Goal: Transaction & Acquisition: Book appointment/travel/reservation

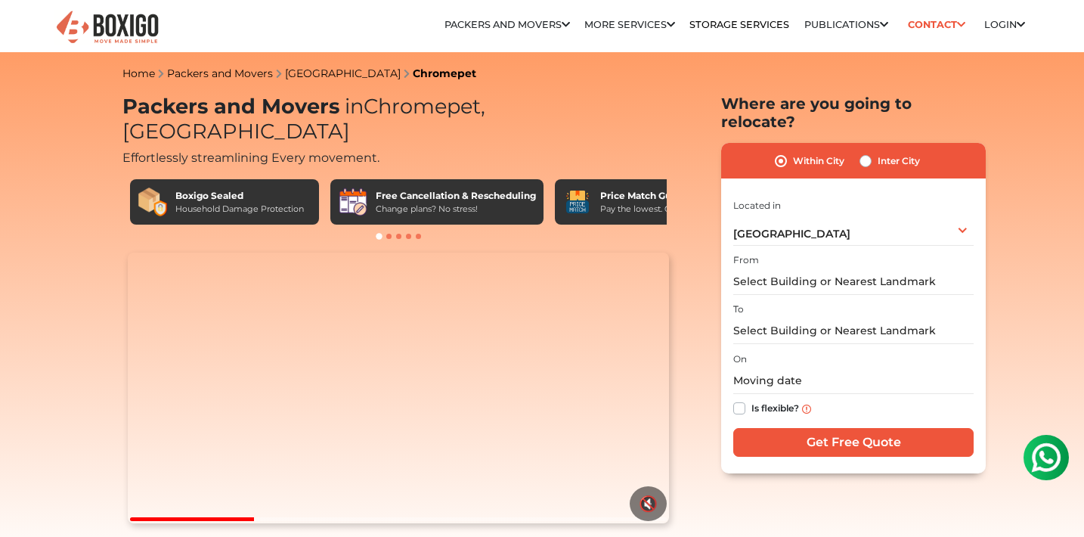
click at [877, 152] on label "Inter City" at bounding box center [898, 161] width 42 height 18
click at [863, 152] on input "Inter City" at bounding box center [865, 159] width 12 height 15
radio input "true"
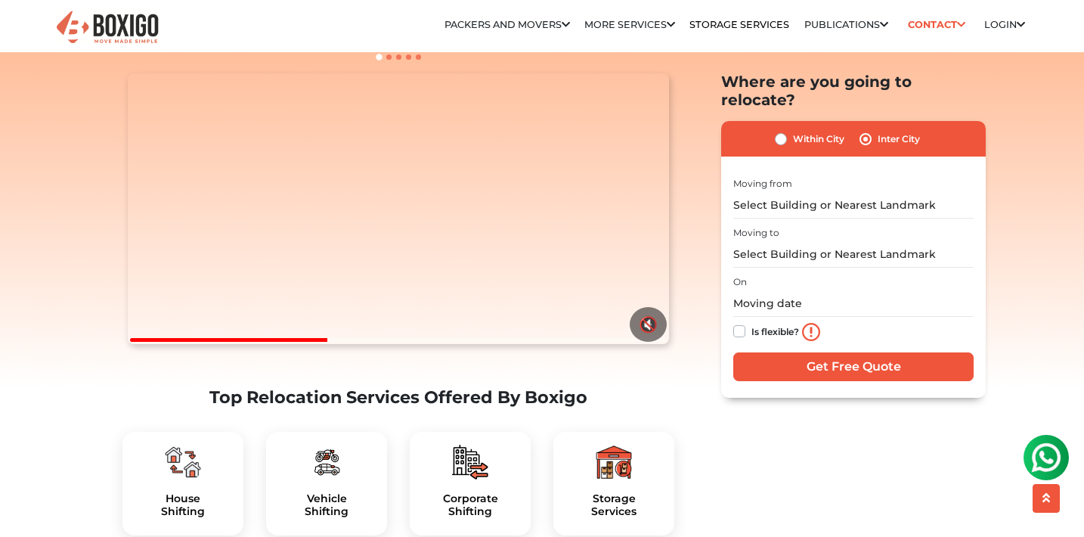
scroll to position [271, 0]
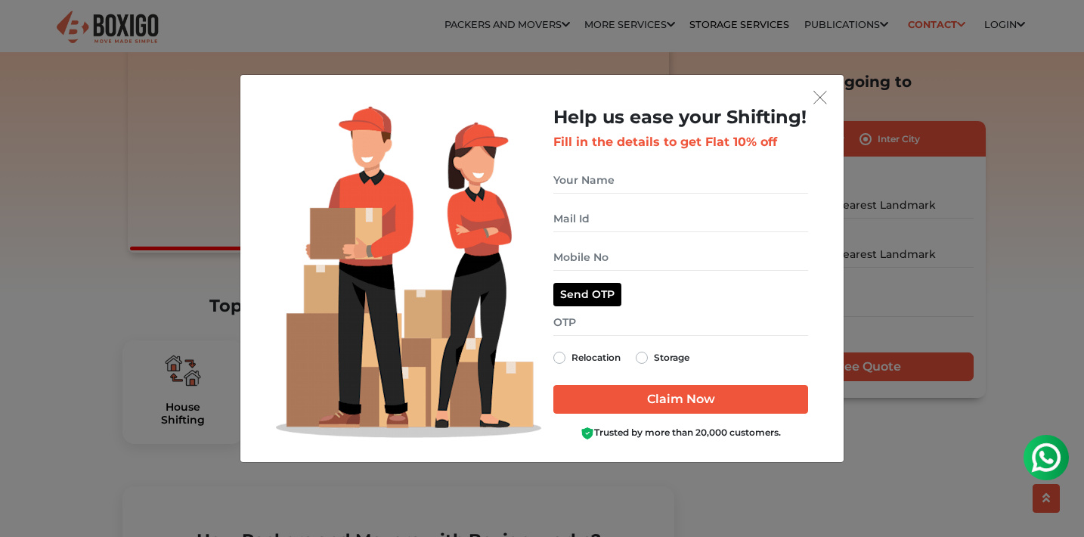
click at [815, 88] on button "get free quote dialog" at bounding box center [820, 97] width 23 height 20
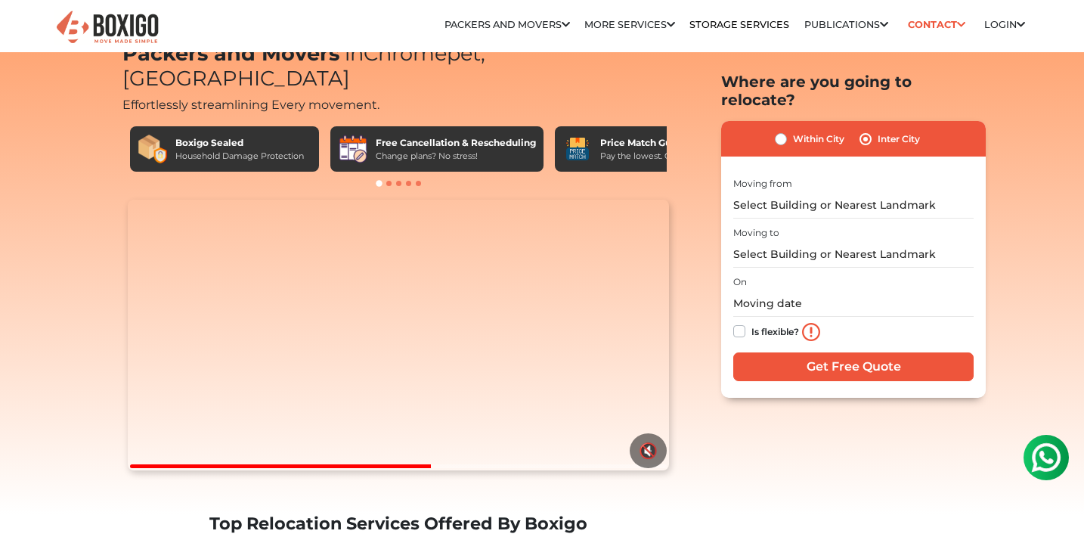
scroll to position [66, 0]
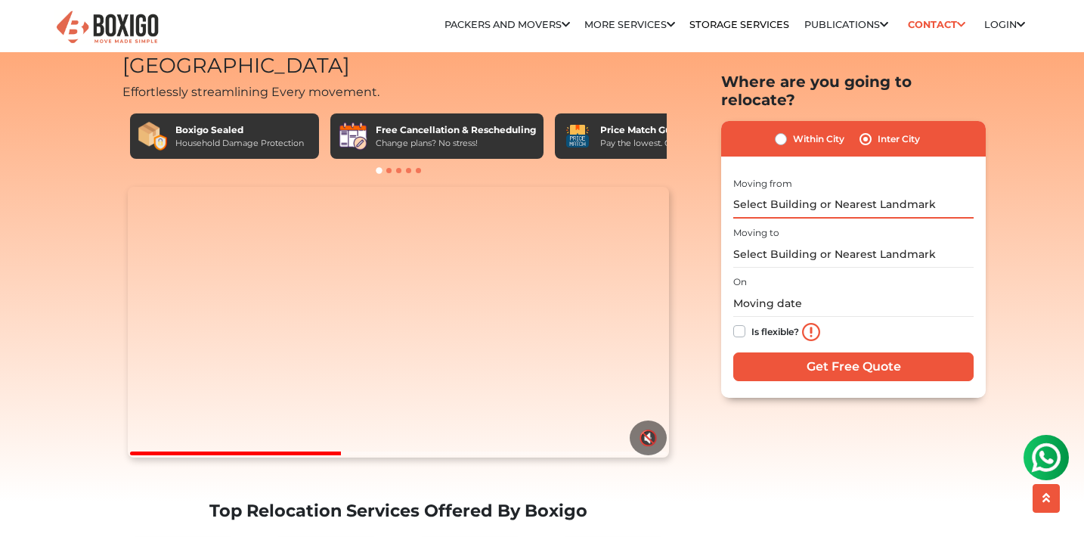
click at [787, 191] on input "text" at bounding box center [853, 204] width 240 height 26
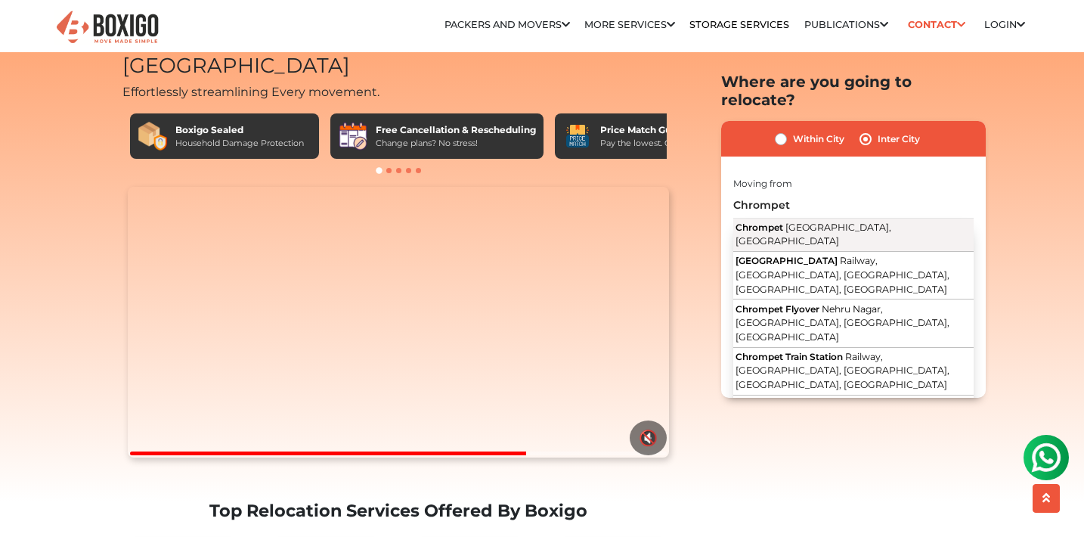
click at [790, 221] on span "[GEOGRAPHIC_DATA], [GEOGRAPHIC_DATA]" at bounding box center [813, 234] width 156 height 26
type input "[GEOGRAPHIC_DATA], [GEOGRAPHIC_DATA], [GEOGRAPHIC_DATA]"
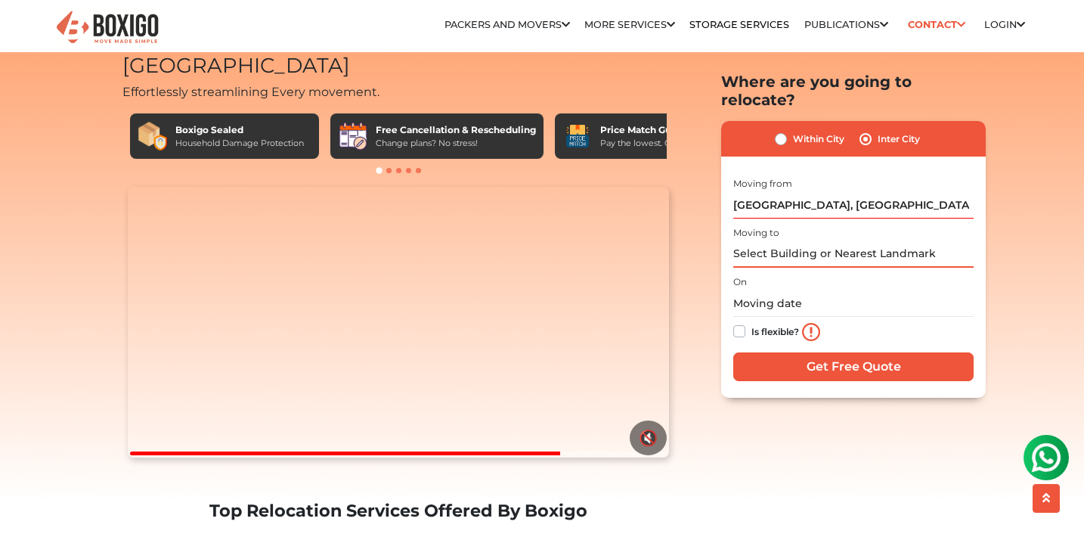
click at [791, 241] on input "text" at bounding box center [853, 254] width 240 height 26
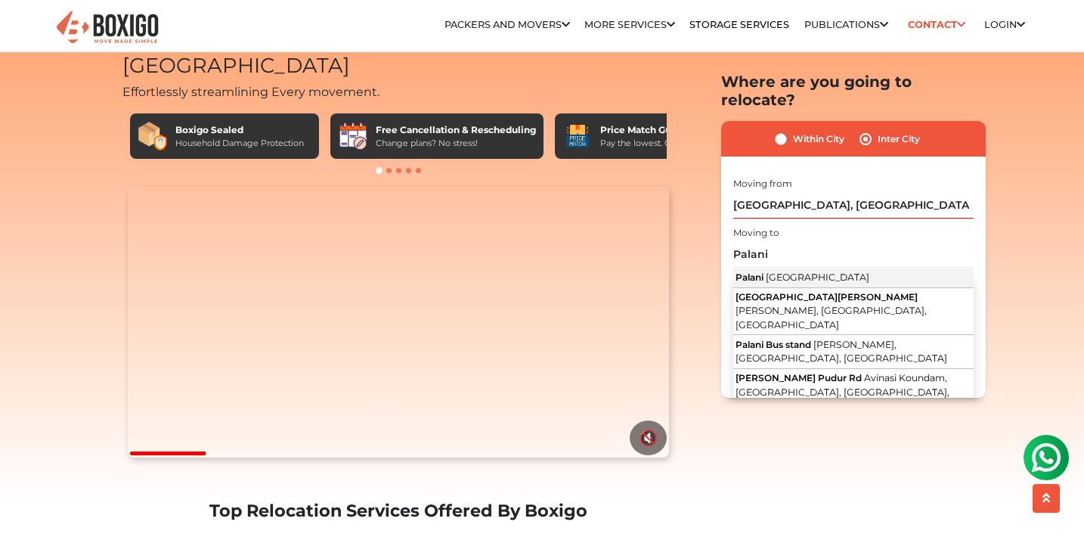
click at [788, 271] on span "[GEOGRAPHIC_DATA]" at bounding box center [817, 276] width 104 height 11
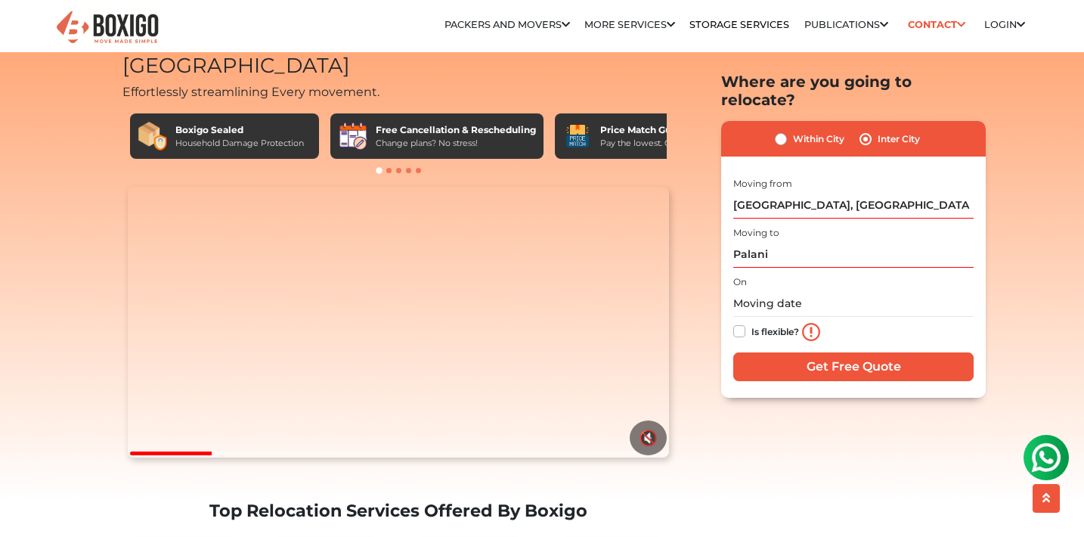
type input "Palani, [GEOGRAPHIC_DATA]"
click at [788, 290] on input "text" at bounding box center [853, 303] width 240 height 26
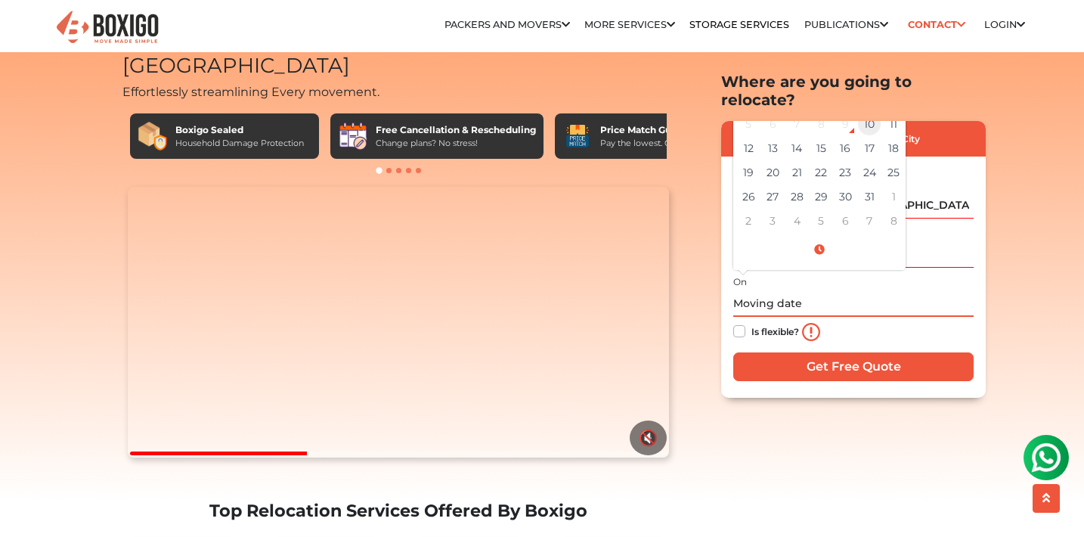
click at [877, 112] on td "10" at bounding box center [869, 124] width 24 height 24
type input "[DATE] 11:22 AM"
click at [846, 113] on div "9" at bounding box center [845, 124] width 23 height 23
click at [855, 113] on td "9" at bounding box center [845, 124] width 24 height 24
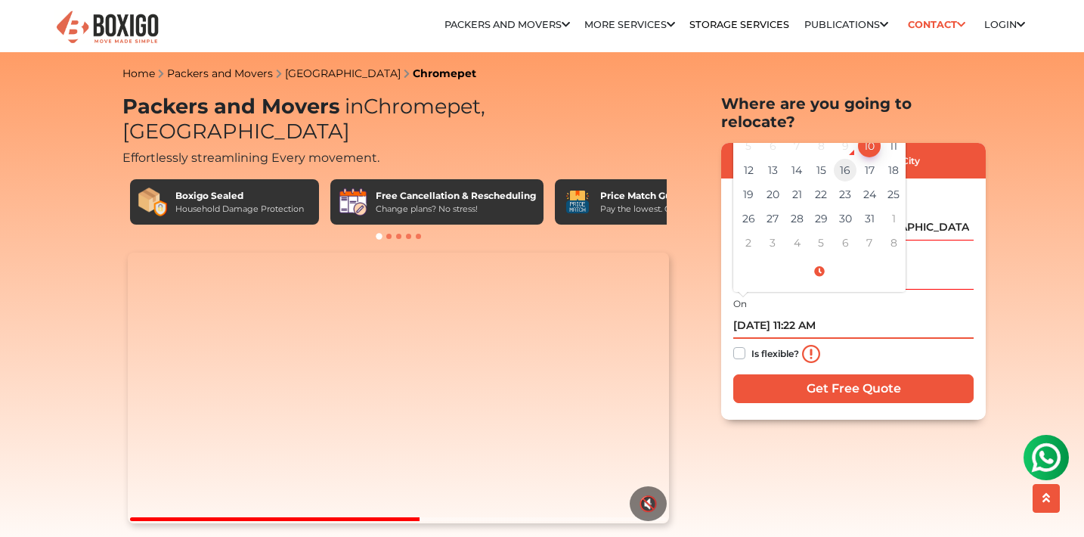
scroll to position [0, 0]
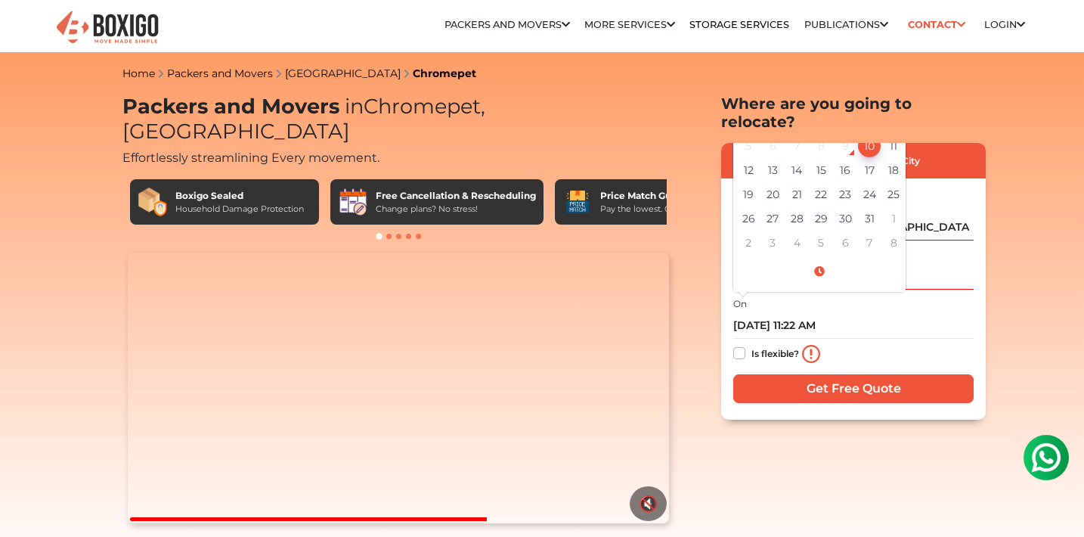
click at [840, 374] on input "Get Free Quote" at bounding box center [853, 388] width 240 height 29
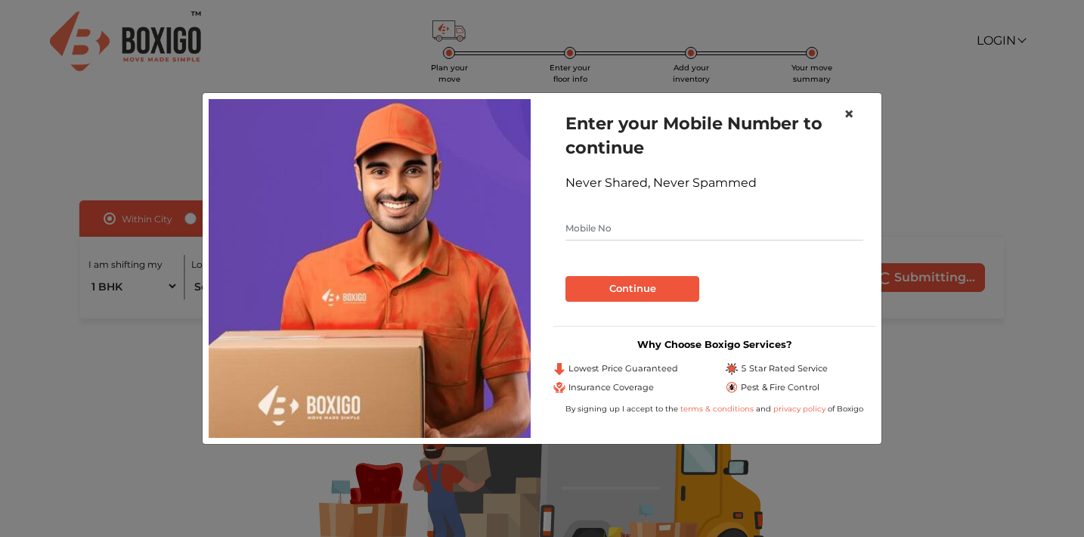
click at [851, 116] on span "×" at bounding box center [848, 114] width 11 height 22
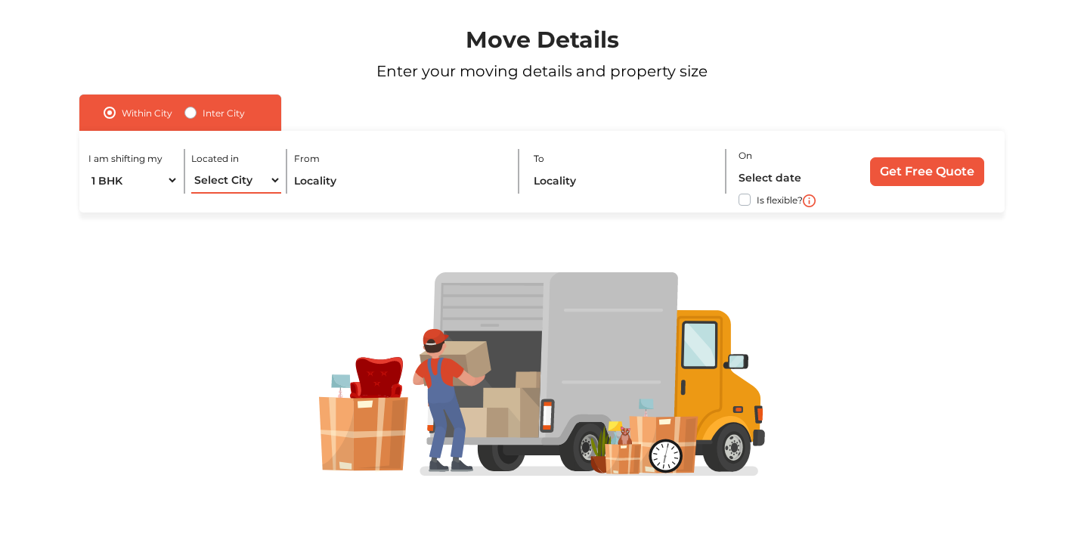
scroll to position [106, 0]
